Goal: Find specific page/section: Find specific page/section

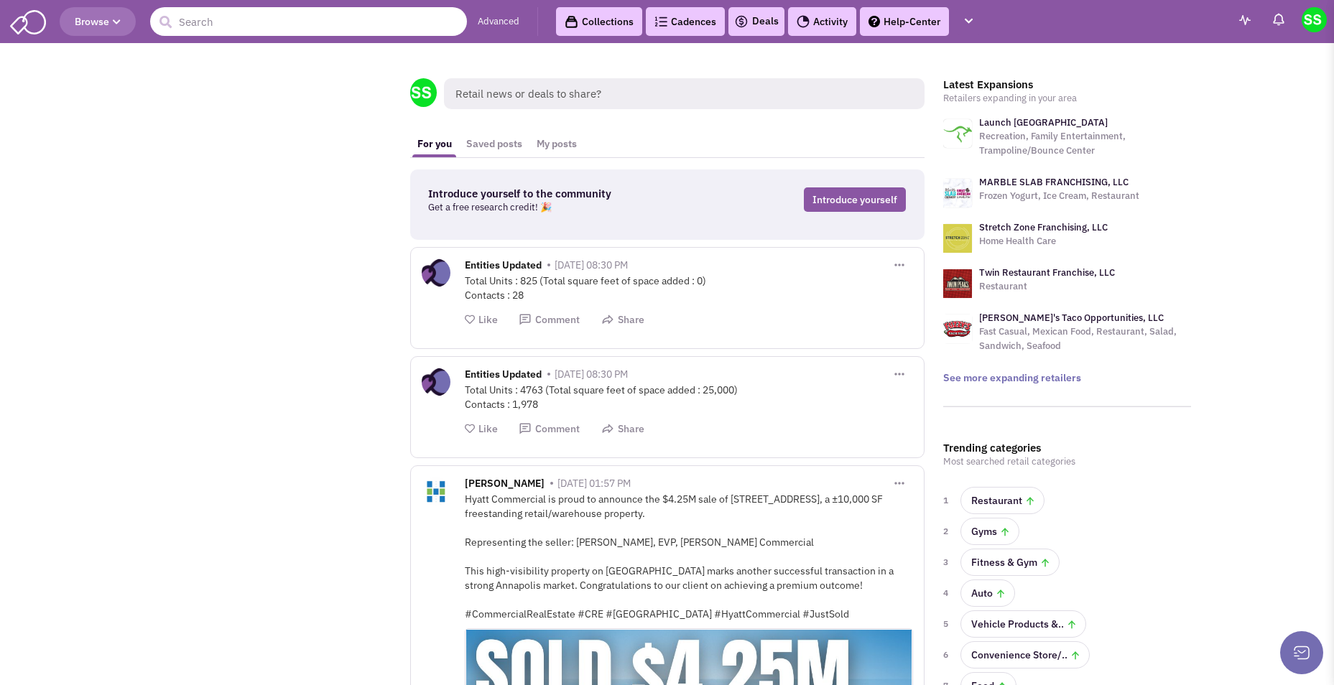
click at [232, 26] on input "text" at bounding box center [308, 21] width 317 height 29
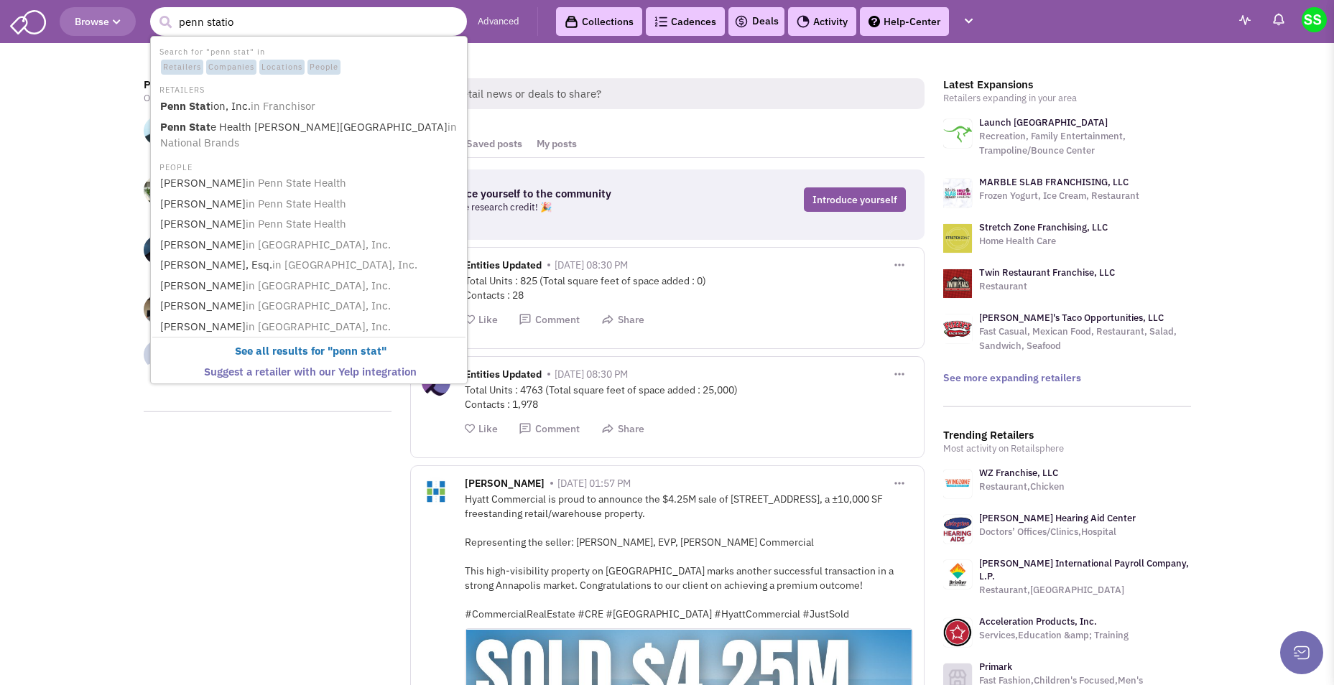
type input "[GEOGRAPHIC_DATA]"
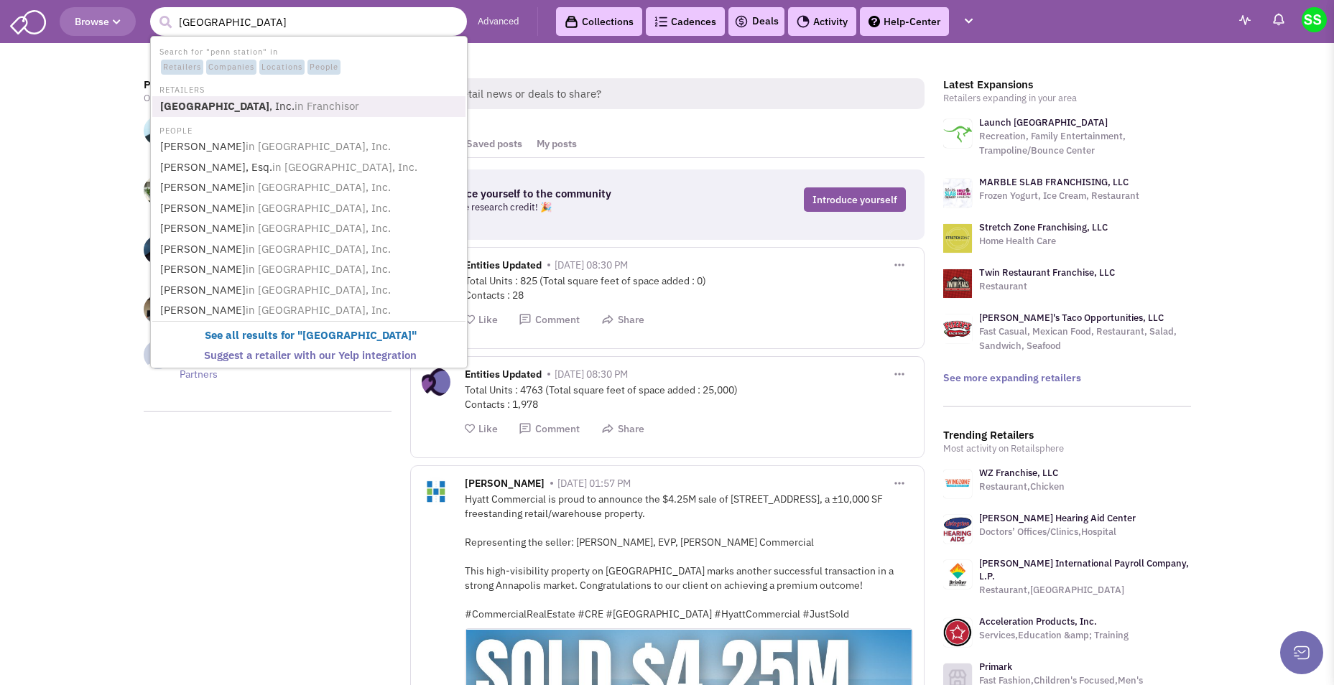
click at [312, 108] on span "in Franchisor" at bounding box center [326, 106] width 65 height 14
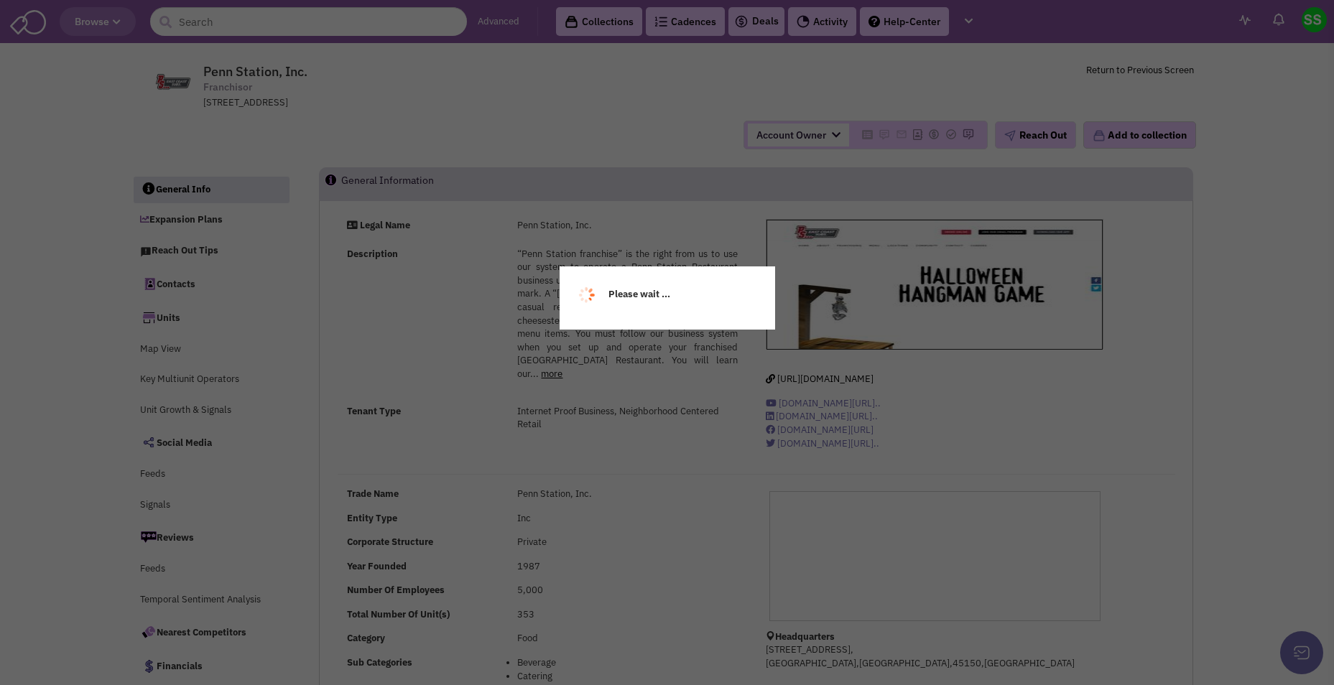
select select
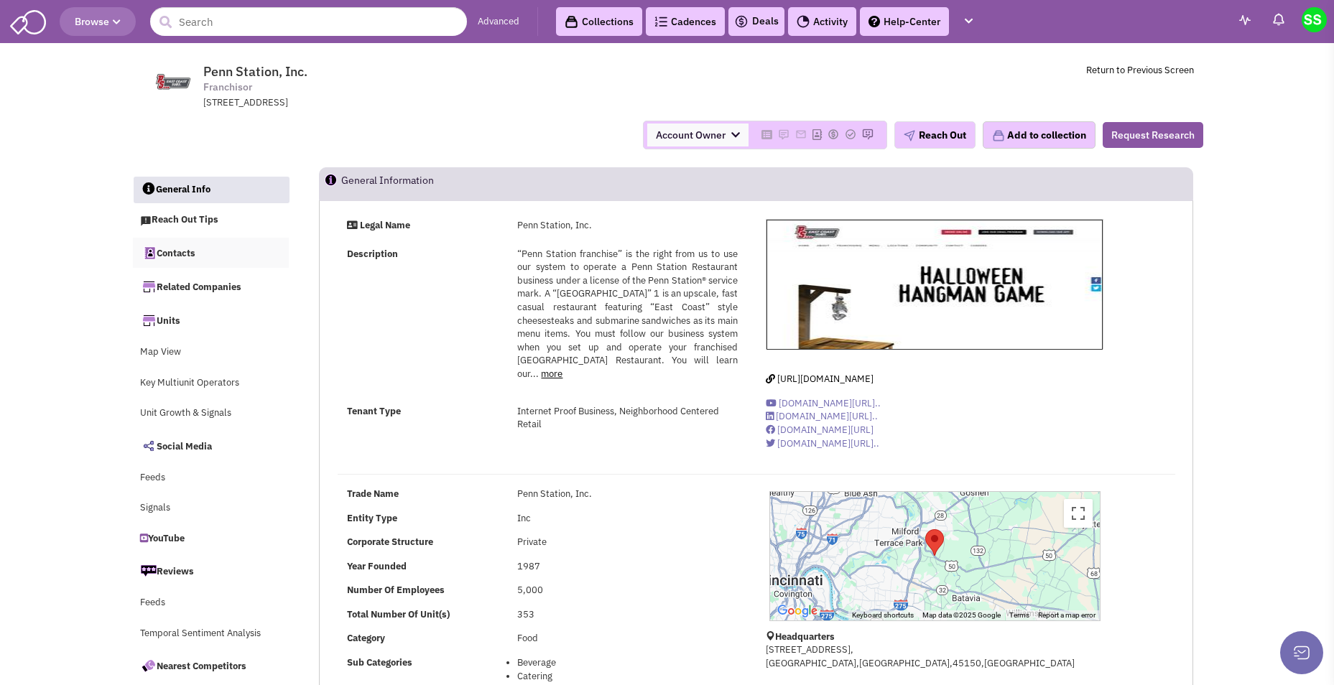
click at [165, 253] on link "Contacts" at bounding box center [211, 253] width 157 height 30
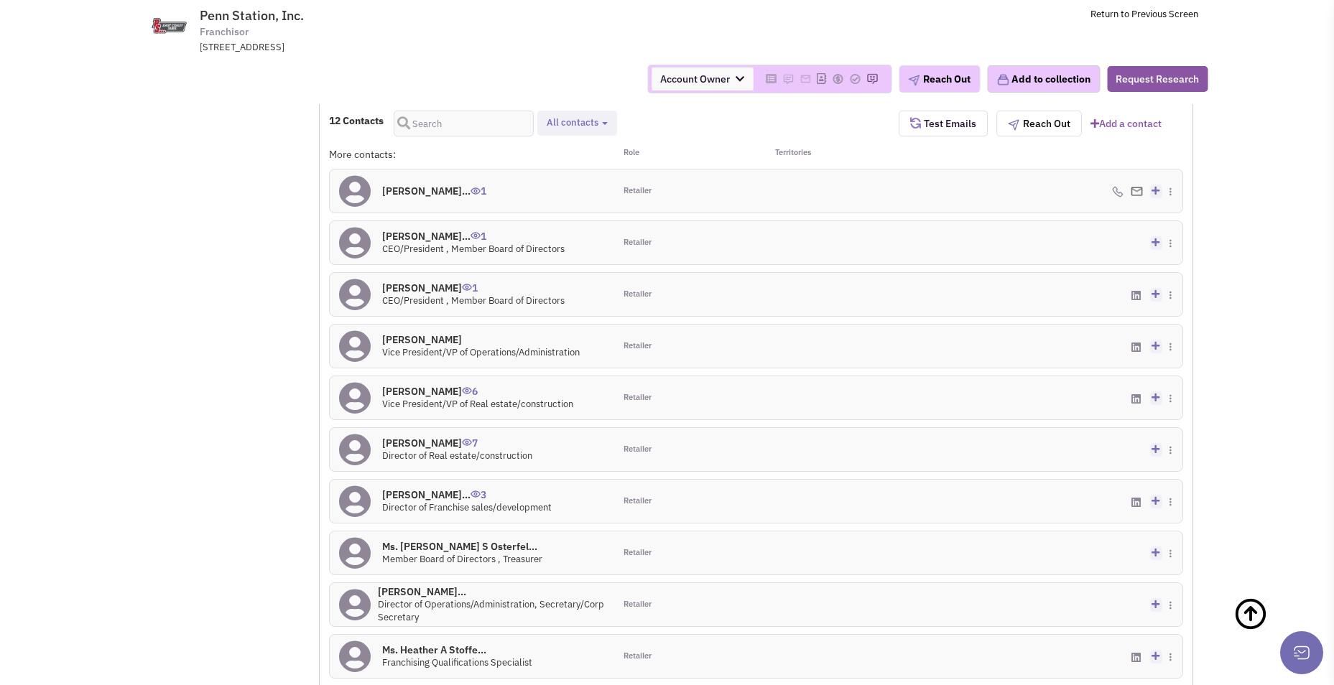
scroll to position [1139, 0]
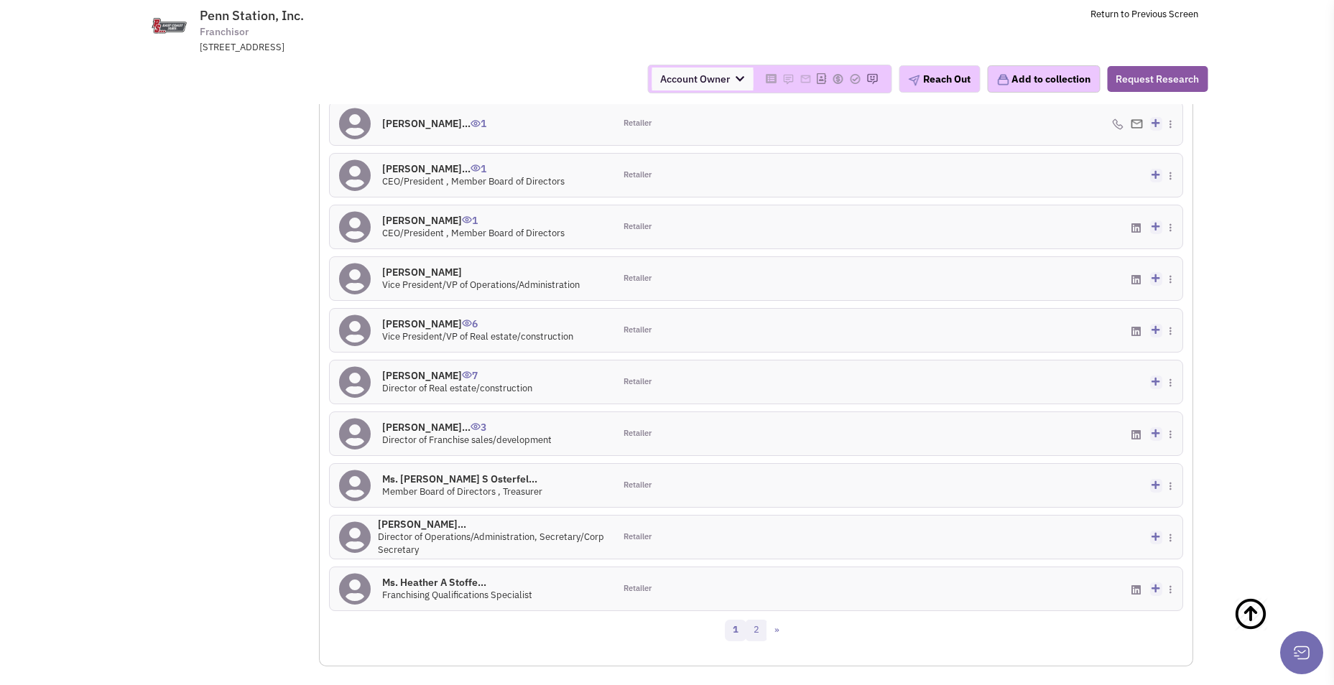
click at [755, 632] on link "2" at bounding box center [756, 631] width 22 height 22
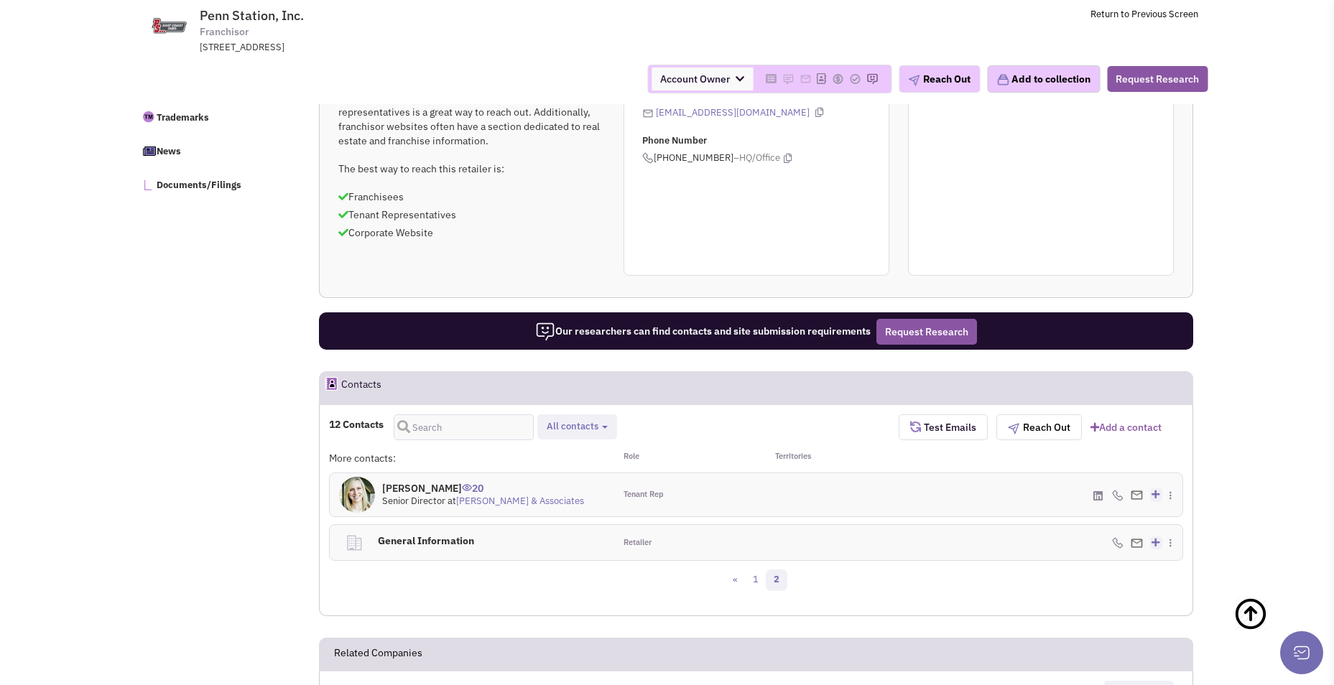
scroll to position [780, 0]
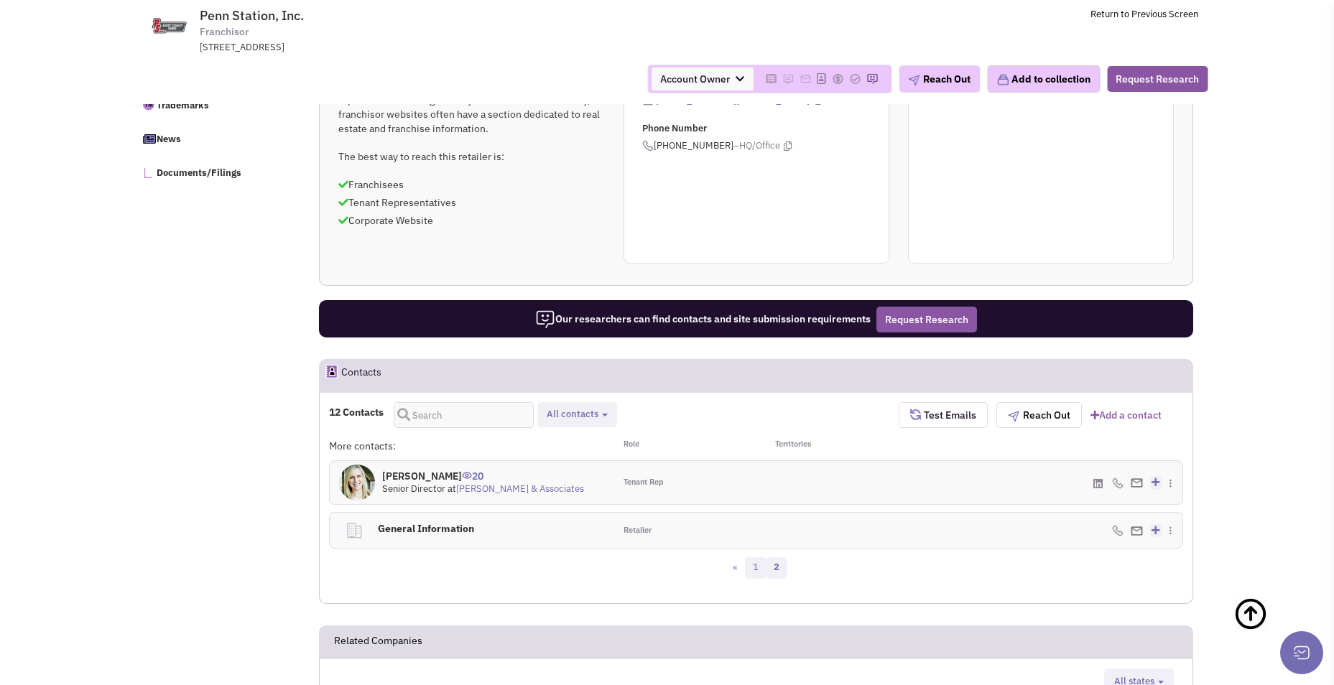
click at [754, 570] on link "1" at bounding box center [756, 568] width 22 height 22
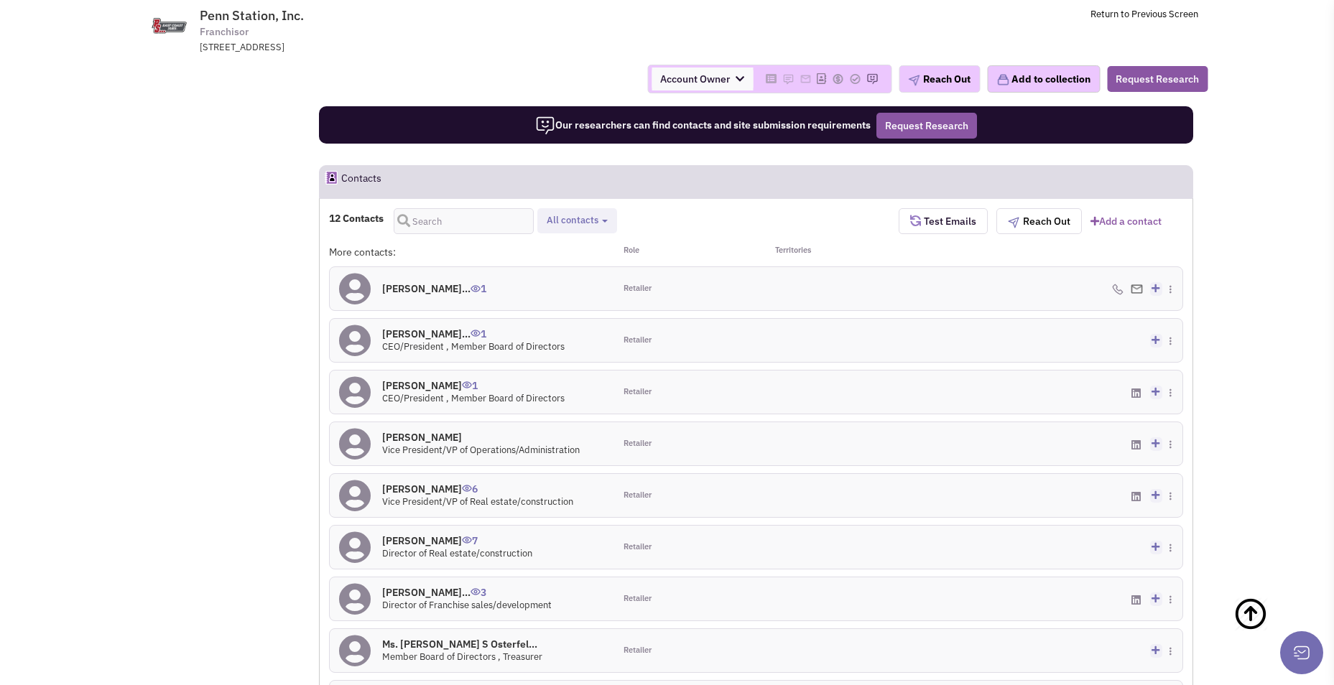
scroll to position [995, 0]
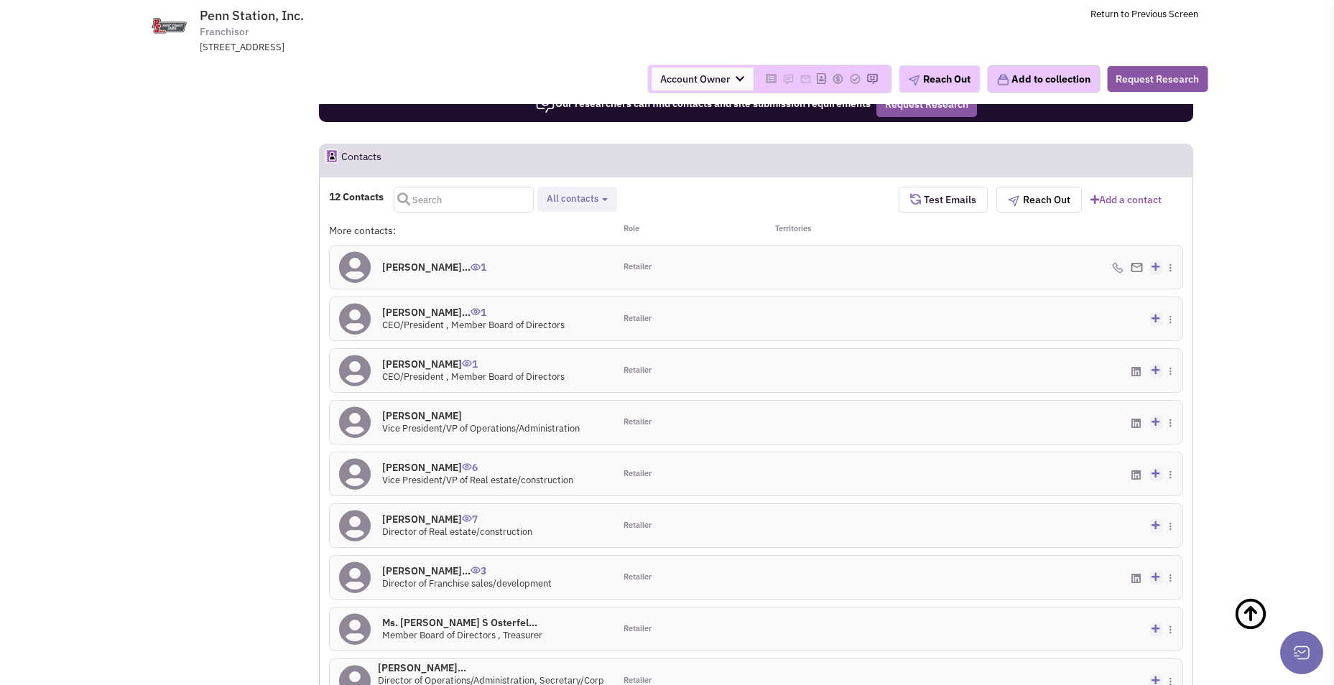
click at [458, 198] on input "text" at bounding box center [464, 200] width 140 height 26
type input "[PERSON_NAME]"
